Goal: Information Seeking & Learning: Find specific fact

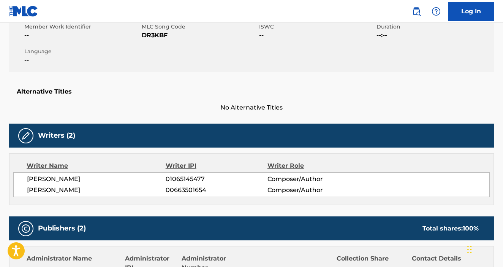
scroll to position [21, 0]
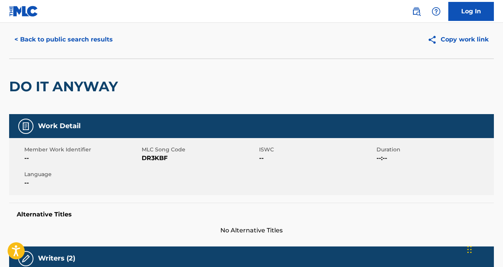
click at [94, 41] on button "< Back to public search results" at bounding box center [63, 39] width 109 height 19
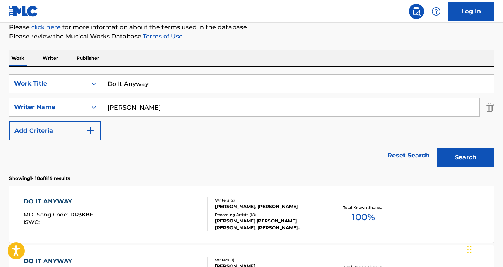
click at [167, 93] on div "Do It Anyway" at bounding box center [297, 83] width 393 height 19
click at [167, 87] on input "Do It Anyway" at bounding box center [297, 83] width 392 height 18
paste input "Water Down the Whiskey,"
type input "Water Down the Whiskey,"
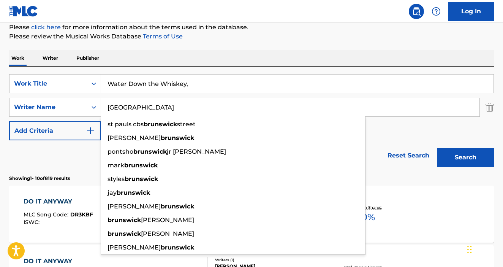
type input "[GEOGRAPHIC_DATA]"
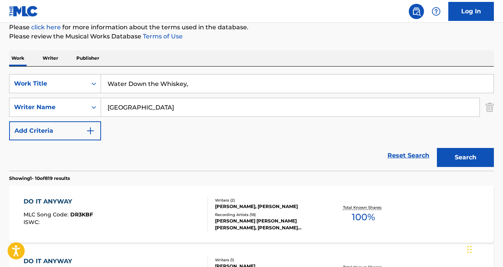
click at [224, 75] on input "Water Down the Whiskey," at bounding box center [297, 83] width 392 height 18
click at [224, 82] on input "Water Down the Whiskey," at bounding box center [297, 83] width 392 height 18
type input "Water Down the Whiskey"
click at [437, 148] on button "Search" at bounding box center [465, 157] width 57 height 19
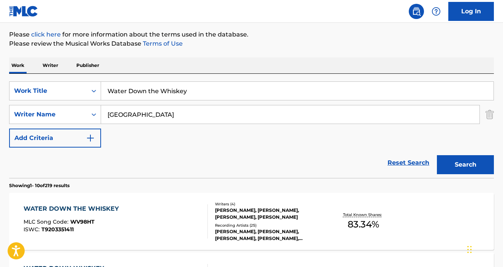
click at [259, 218] on div "[PERSON_NAME], [PERSON_NAME], [PERSON_NAME], [PERSON_NAME]" at bounding box center [269, 214] width 108 height 14
